Goal: Check status: Check status

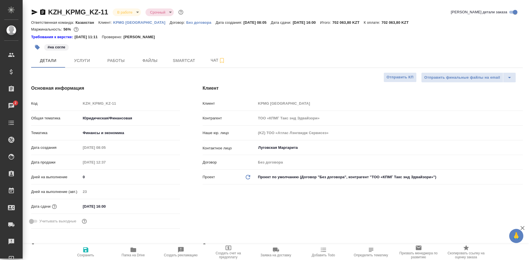
select select "RU"
click at [185, 61] on span "Smartcat" at bounding box center [183, 60] width 27 height 7
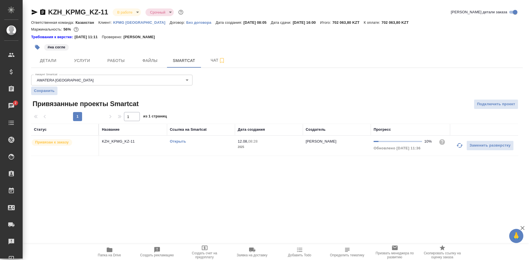
click at [455, 146] on button "button" at bounding box center [460, 146] width 14 height 14
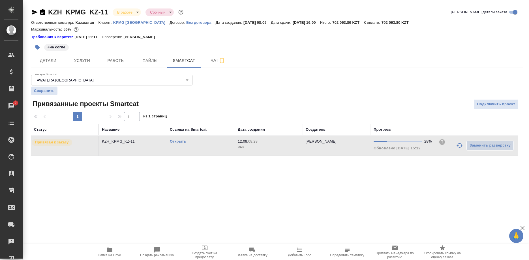
click at [172, 141] on link "Открыть" at bounding box center [178, 141] width 16 height 4
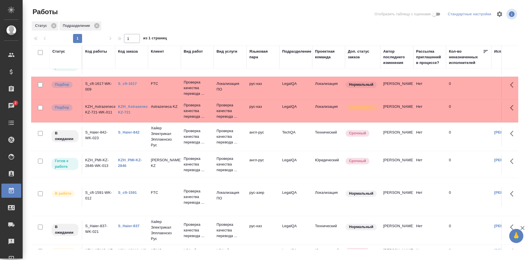
scroll to position [102, 0]
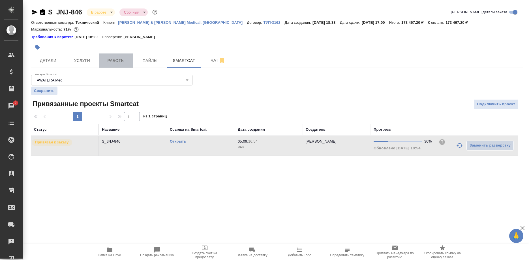
click at [121, 61] on span "Работы" at bounding box center [115, 60] width 27 height 7
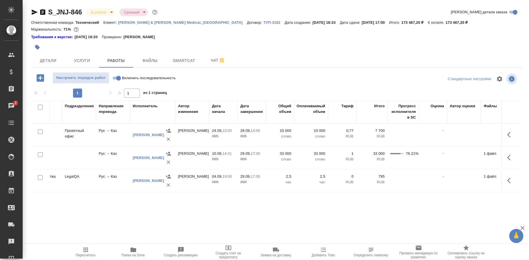
scroll to position [0, 177]
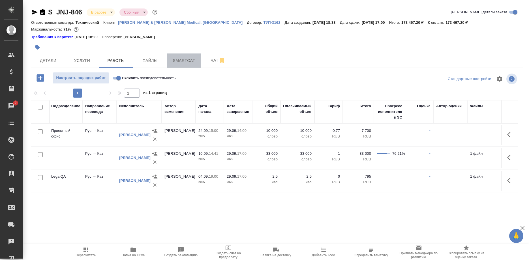
click at [188, 63] on span "Smartcat" at bounding box center [183, 60] width 27 height 7
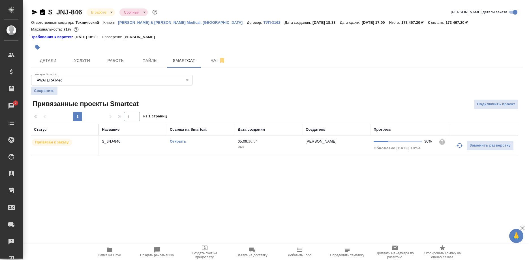
click at [179, 142] on link "Открыть" at bounding box center [178, 141] width 16 height 4
click at [177, 142] on link "Открыть" at bounding box center [178, 141] width 16 height 4
click at [178, 141] on link "Открыть" at bounding box center [178, 141] width 16 height 4
click at [179, 141] on link "Открыть" at bounding box center [178, 141] width 16 height 4
click at [459, 144] on icon "button" at bounding box center [459, 145] width 6 height 5
